Goal: Information Seeking & Learning: Check status

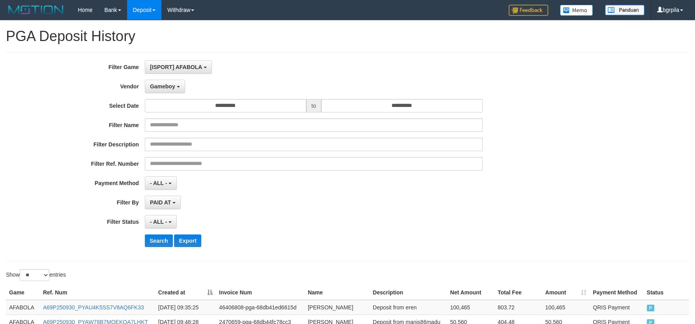
select select "**********"
select select "**"
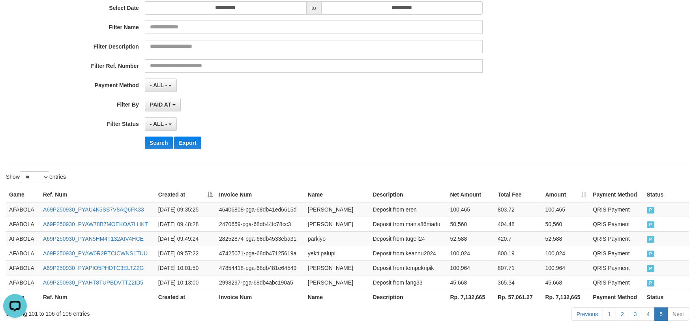
click at [144, 136] on div "Search Export" at bounding box center [289, 142] width 579 height 13
click at [149, 141] on button "Search" at bounding box center [159, 142] width 28 height 13
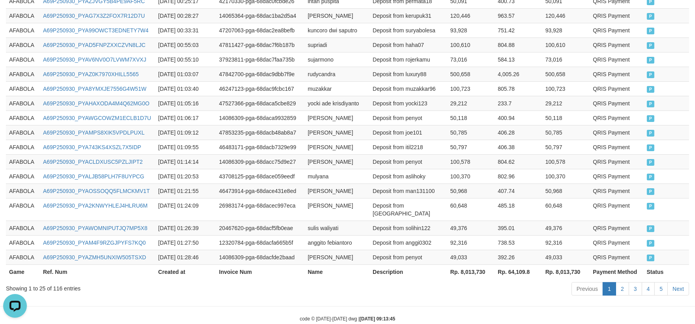
scroll to position [451, 0]
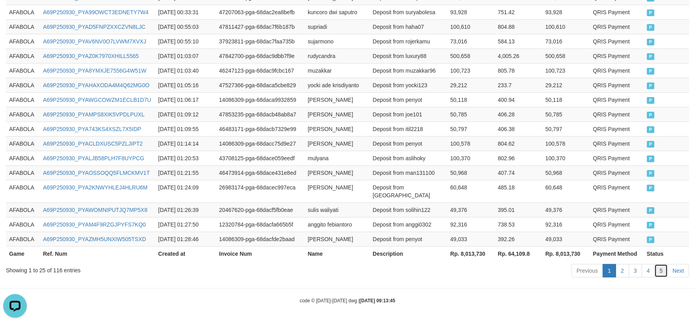
click at [661, 270] on link "5" at bounding box center [660, 270] width 13 height 13
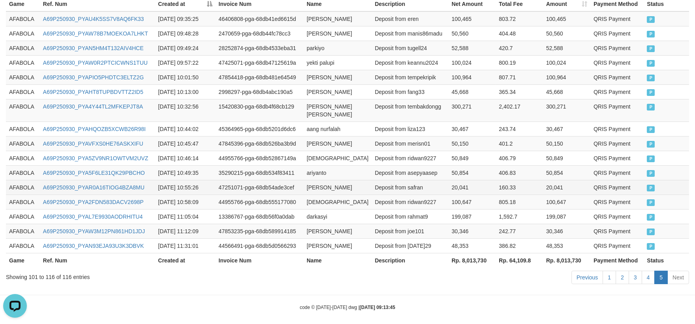
click at [534, 180] on td "160.33" at bounding box center [518, 187] width 47 height 15
click at [6, 101] on td "AFABOLA" at bounding box center [23, 110] width 34 height 22
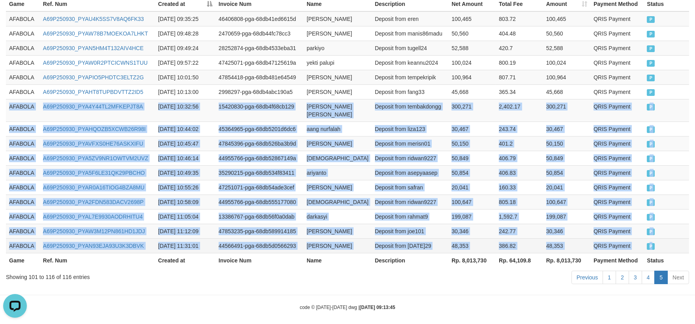
click at [675, 241] on td "P" at bounding box center [665, 245] width 45 height 15
copy tbody "AFABOLA A69P250930_PYA4Y44TL2MFKEPJT8A [DATE] 10:32:56 15420830-pga-68db4f68cb1…"
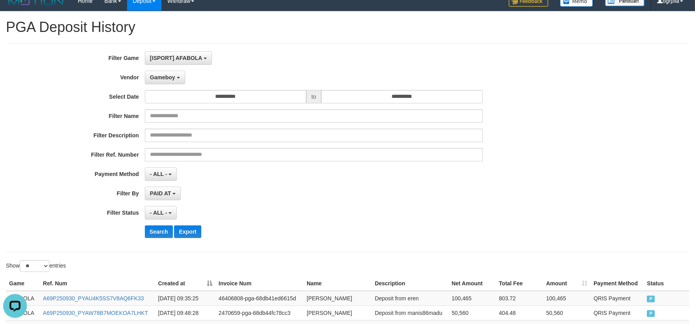
scroll to position [0, 0]
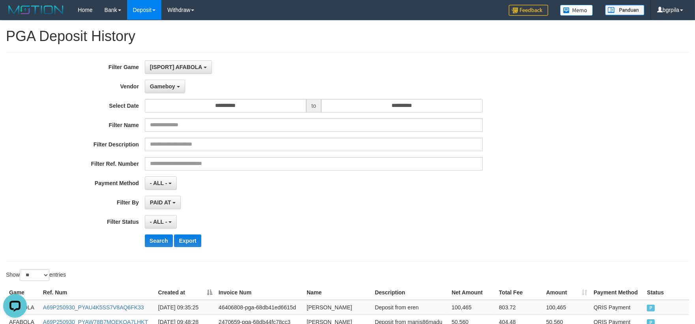
click at [301, 83] on div "Gameboy - Default Vendor - [PERSON_NAME] Atlas WD LB Java Purple Green Gigantic…" at bounding box center [314, 86] width 338 height 13
click at [153, 88] on span "Gameboy" at bounding box center [162, 86] width 25 height 6
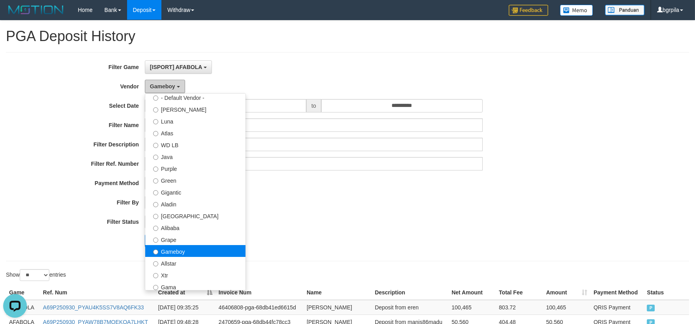
scroll to position [19, 0]
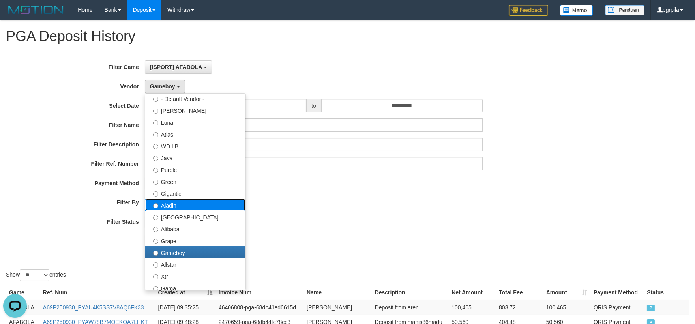
click at [182, 204] on label "Aladin" at bounding box center [195, 205] width 100 height 12
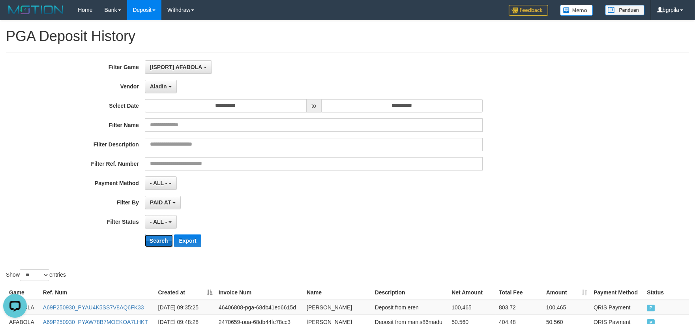
click at [160, 236] on button "Search" at bounding box center [159, 240] width 28 height 13
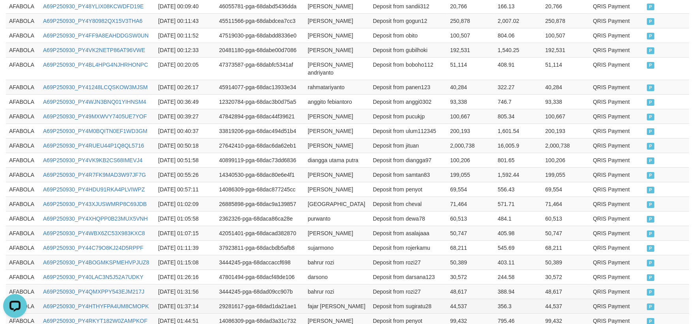
scroll to position [438, 0]
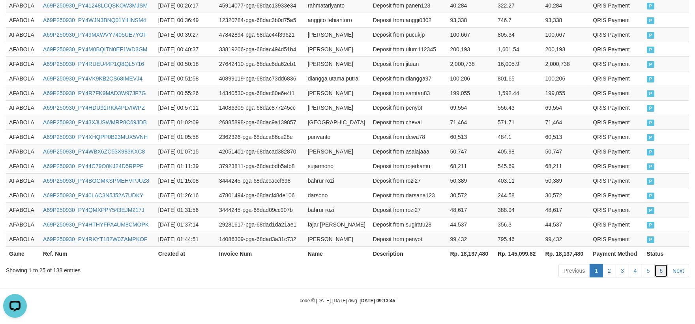
click at [658, 277] on link "6" at bounding box center [660, 270] width 13 height 13
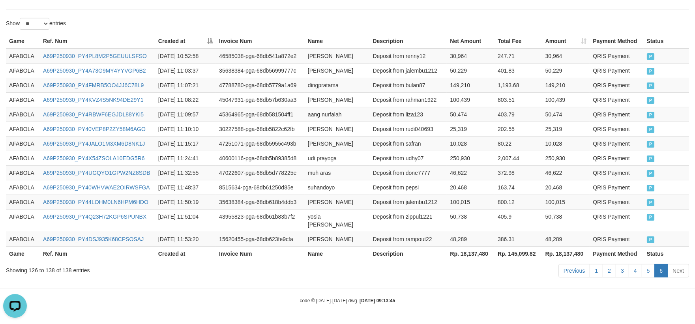
scroll to position [223, 0]
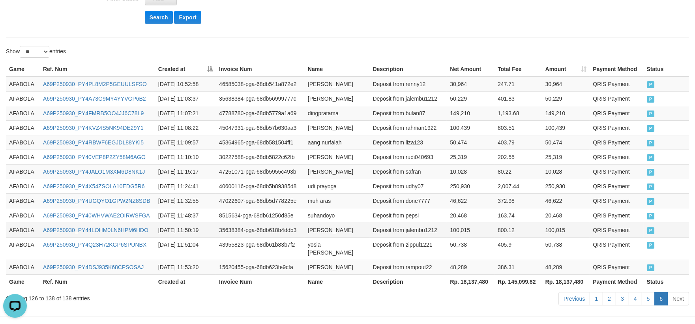
click at [430, 225] on td "Deposit from jalembu1212" at bounding box center [408, 229] width 77 height 15
click at [648, 292] on link "5" at bounding box center [647, 298] width 13 height 13
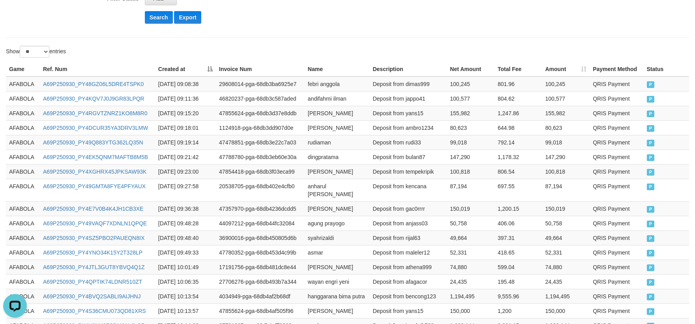
scroll to position [428, 0]
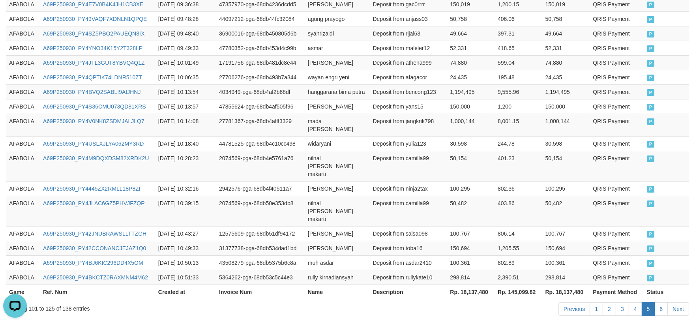
click at [500, 241] on td "1,205.55" at bounding box center [518, 248] width 48 height 15
click at [458, 136] on td "30,598" at bounding box center [470, 143] width 48 height 15
click at [13, 181] on td "AFABOLA" at bounding box center [23, 188] width 34 height 15
drag, startPoint x: 13, startPoint y: 156, endPoint x: 21, endPoint y: 156, distance: 8.3
click at [21, 181] on td "AFABOLA" at bounding box center [23, 188] width 34 height 15
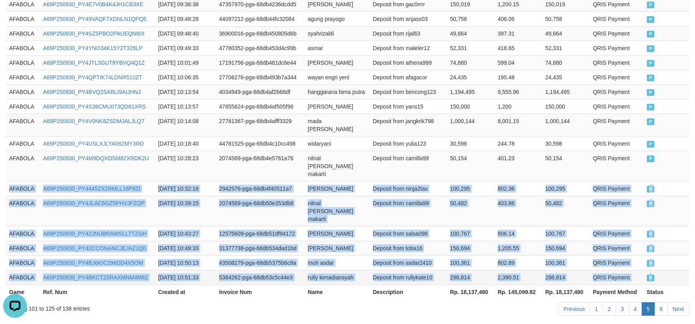
click at [667, 270] on td "P" at bounding box center [665, 277] width 45 height 15
copy tbody "AFABOLA A69P250930_PY4445ZX2RMLL18P8ZI [DATE] 10:32:16 2942576-pga-68db4f40511a…"
click at [663, 302] on link "6" at bounding box center [660, 308] width 13 height 13
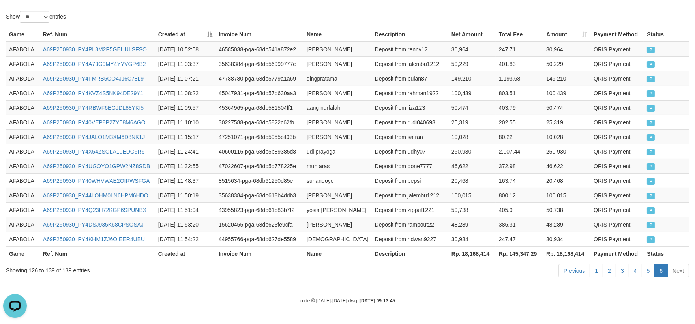
scroll to position [259, 0]
click at [15, 37] on th "Game" at bounding box center [23, 34] width 34 height 15
click at [37, 48] on td "AFABOLA" at bounding box center [23, 49] width 34 height 15
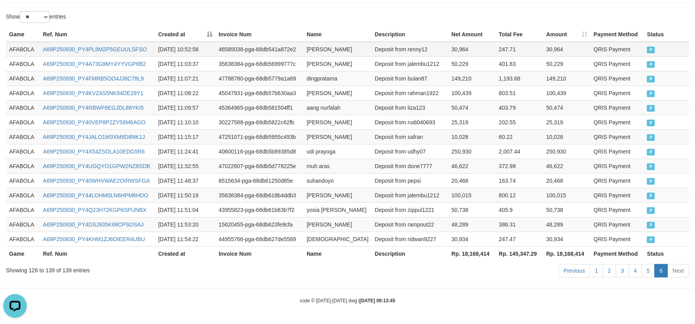
click at [25, 49] on td "AFABOLA" at bounding box center [23, 49] width 34 height 15
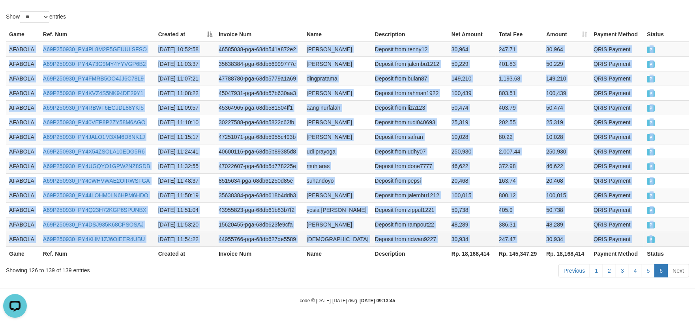
click at [672, 240] on td "P" at bounding box center [665, 239] width 45 height 15
copy tbody "AFABOLA A69P250930_PY4PL8M2P5GEUULSFSO [DATE] 10:52:58 46585038-pga-68db541a872…"
click at [518, 149] on td "2,007.44" at bounding box center [518, 151] width 47 height 15
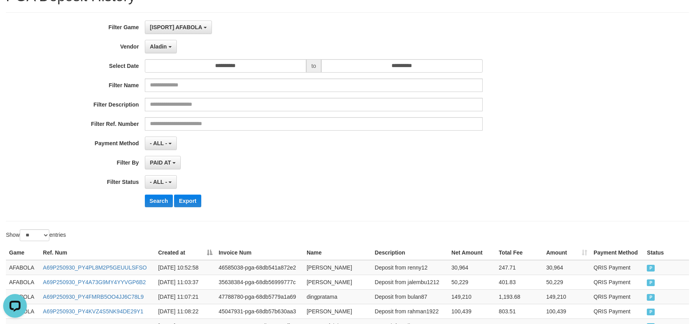
scroll to position [0, 0]
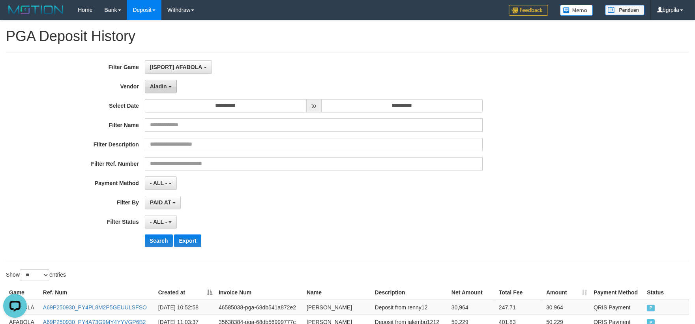
click at [160, 86] on span "Aladin" at bounding box center [158, 86] width 17 height 6
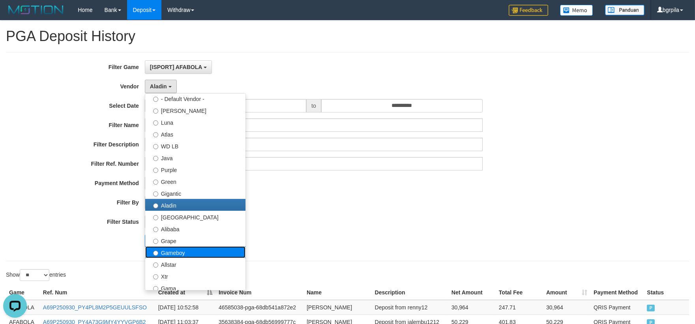
click at [177, 249] on label "Gameboy" at bounding box center [195, 252] width 100 height 12
select select "**********"
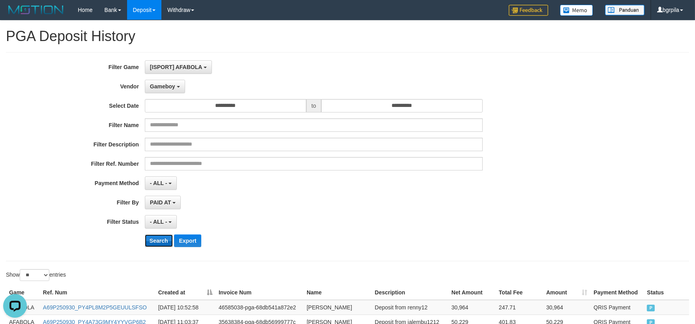
click at [161, 241] on button "Search" at bounding box center [159, 240] width 28 height 13
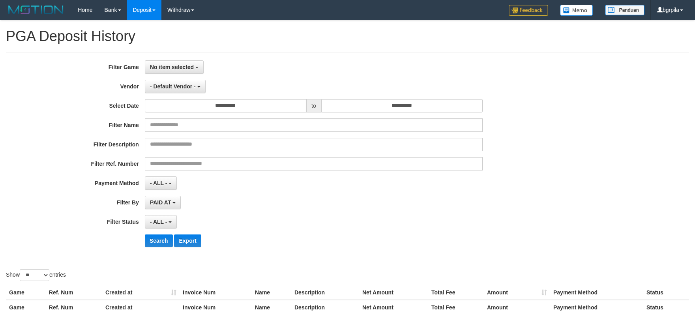
select select "**********"
select select "**"
